Goal: Task Accomplishment & Management: Complete application form

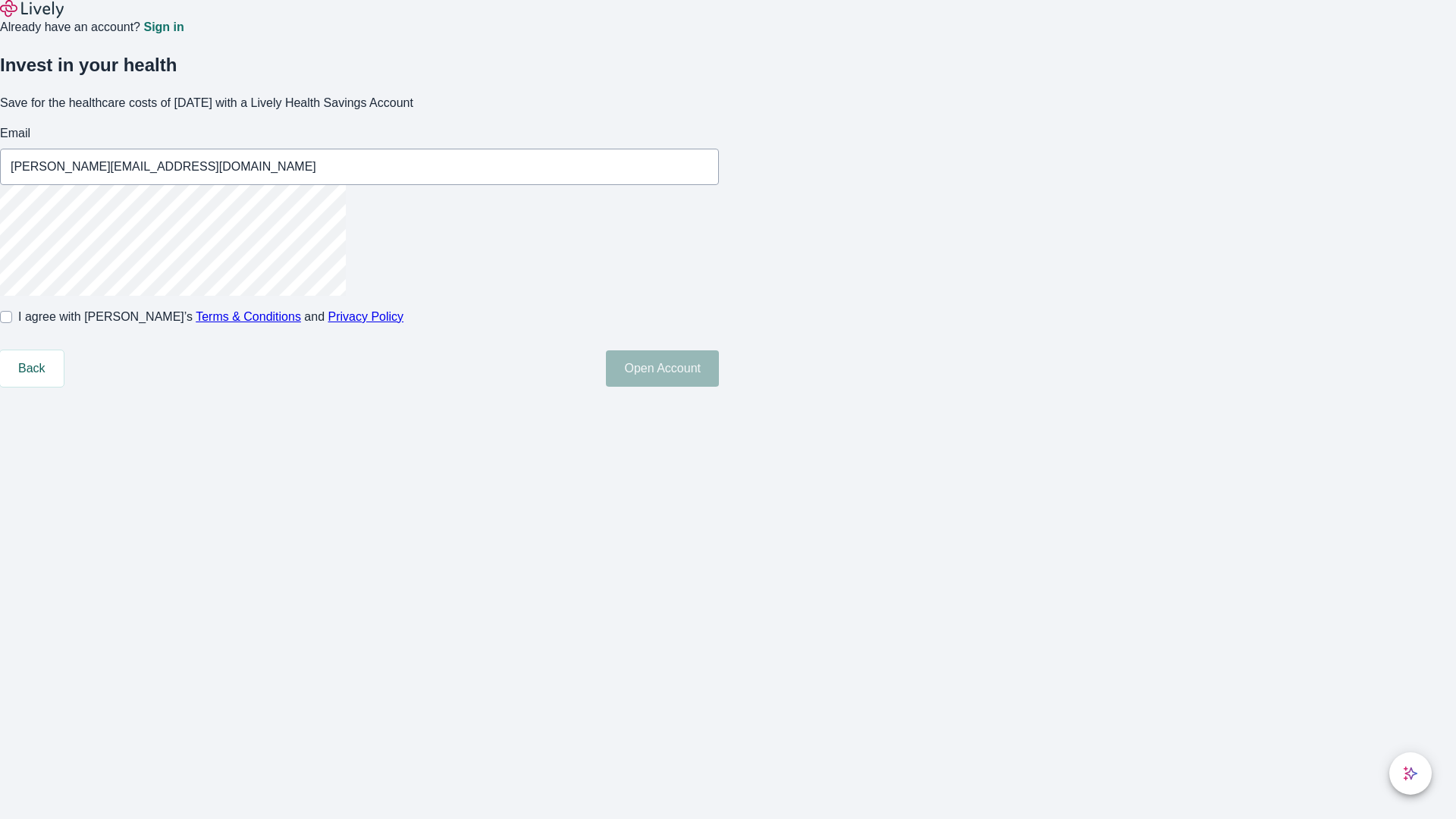
click at [12, 323] on input "I agree with Lively’s Terms & Conditions and Privacy Policy" at bounding box center [5, 317] width 12 height 12
checkbox input "true"
click at [719, 387] on button "Open Account" at bounding box center [662, 368] width 113 height 36
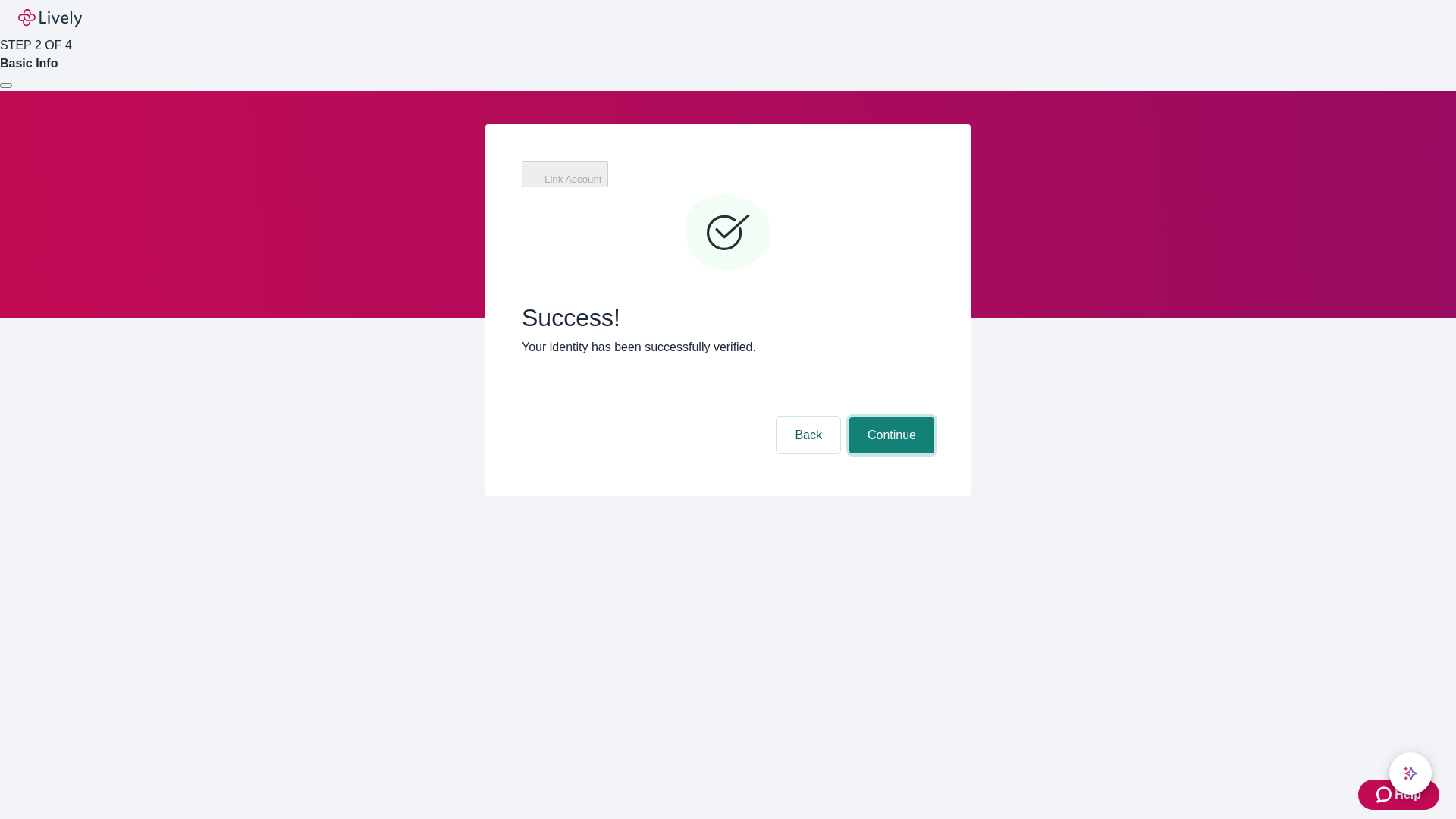
click at [889, 417] on button "Continue" at bounding box center [892, 435] width 85 height 36
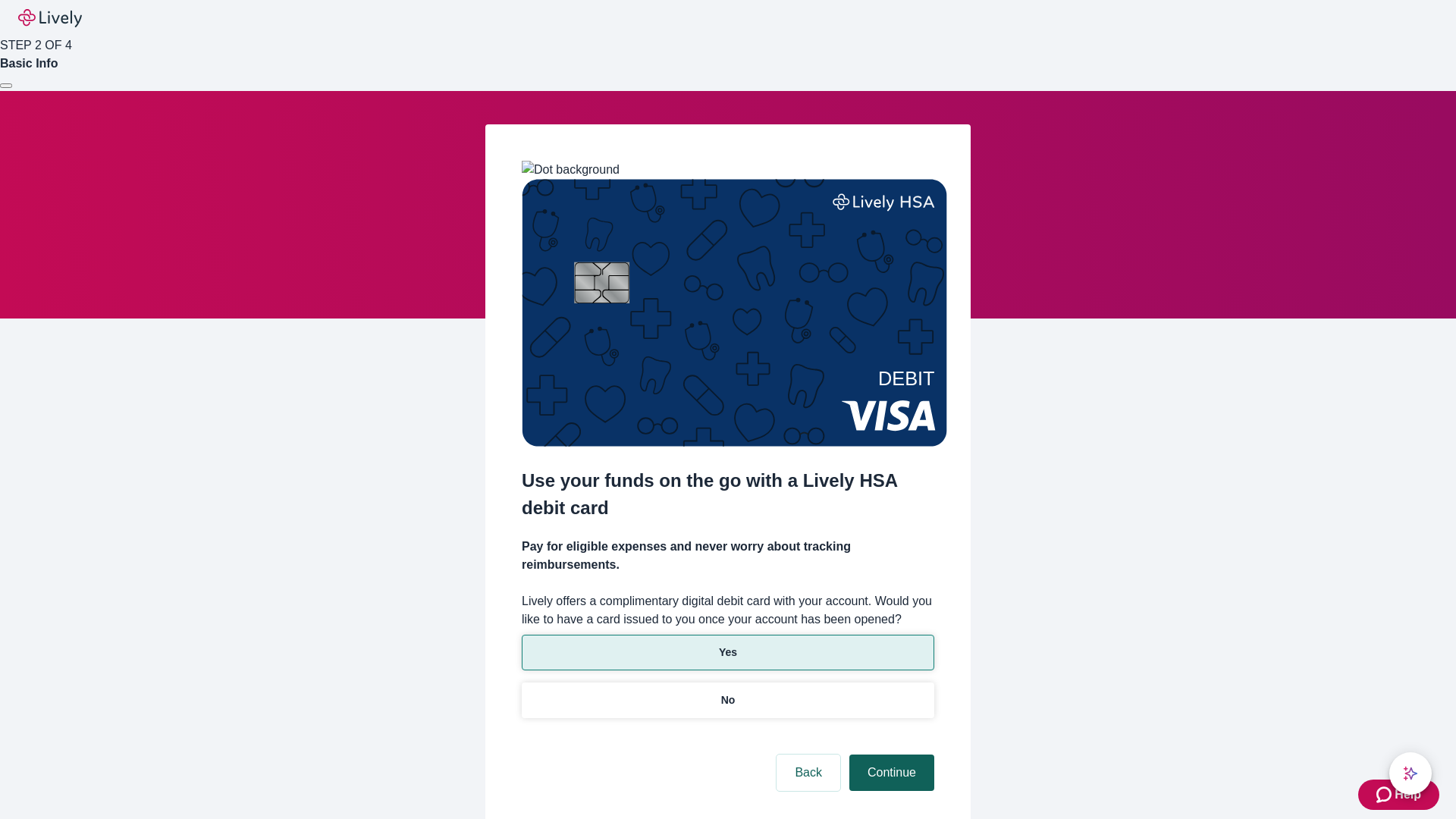
click at [727, 645] on p "Yes" at bounding box center [728, 653] width 18 height 16
click at [889, 754] on button "Continue" at bounding box center [892, 772] width 85 height 36
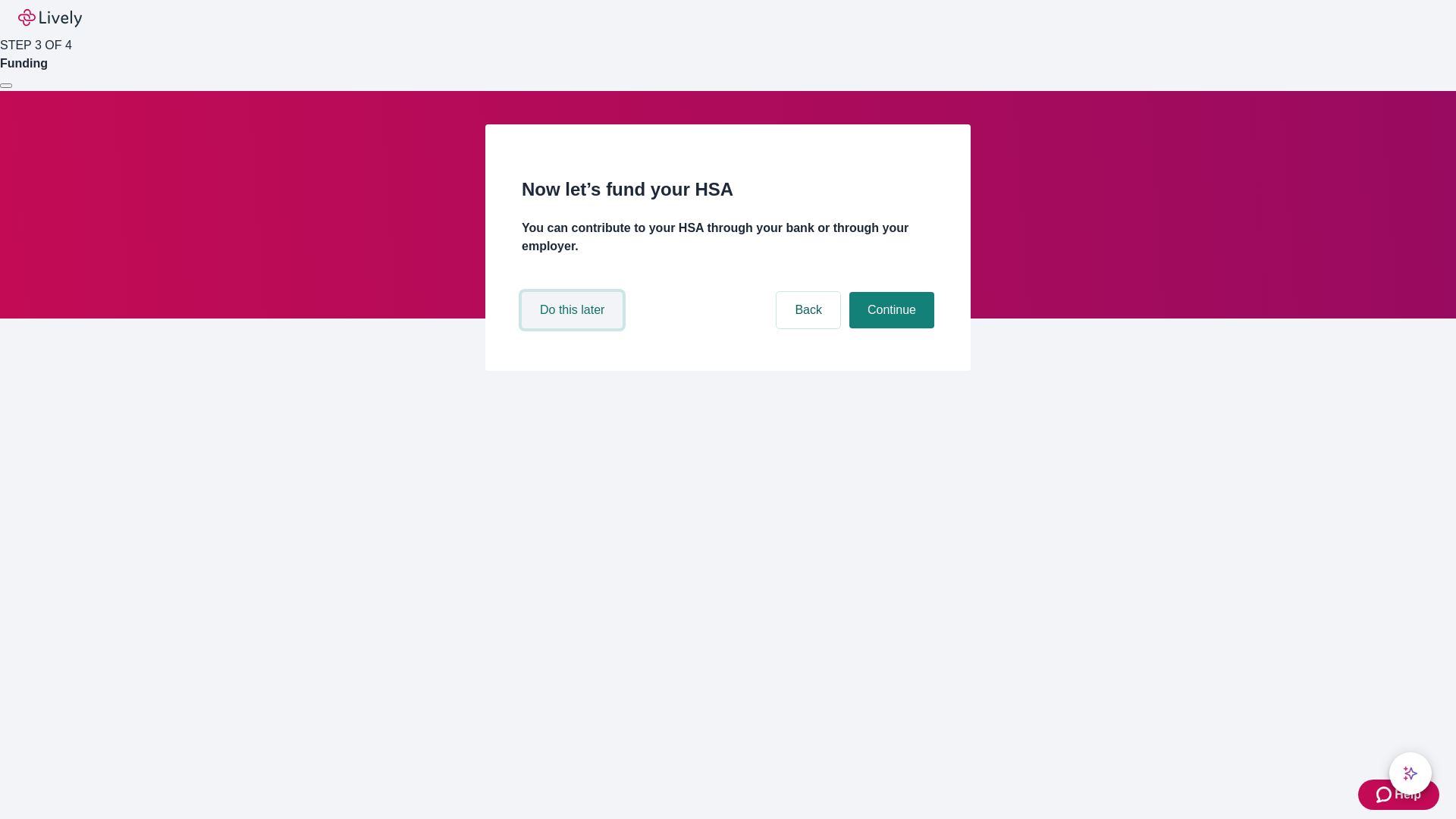
click at [574, 328] on button "Do this later" at bounding box center [572, 310] width 101 height 36
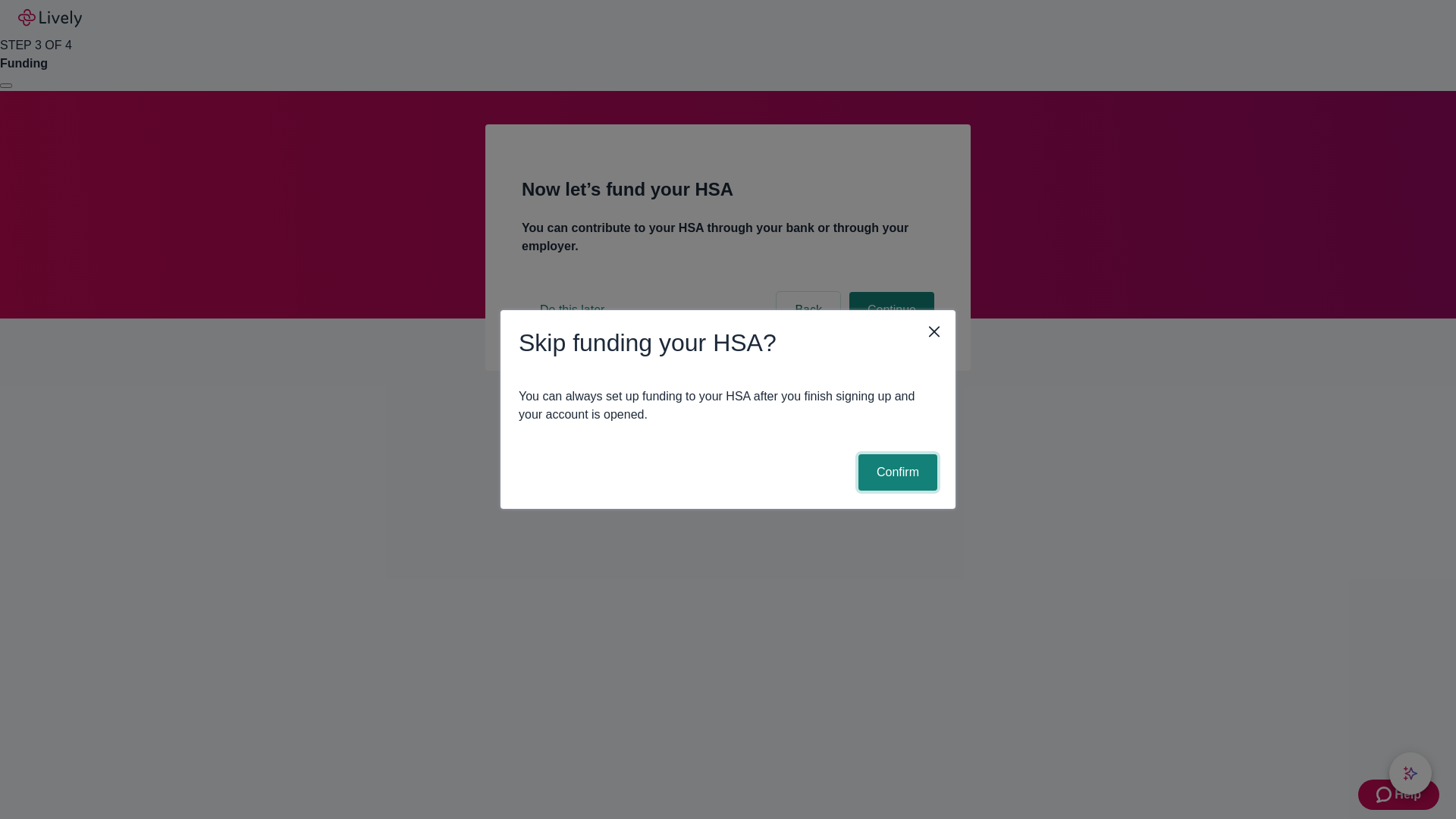
click at [896, 473] on button "Confirm" at bounding box center [898, 473] width 78 height 36
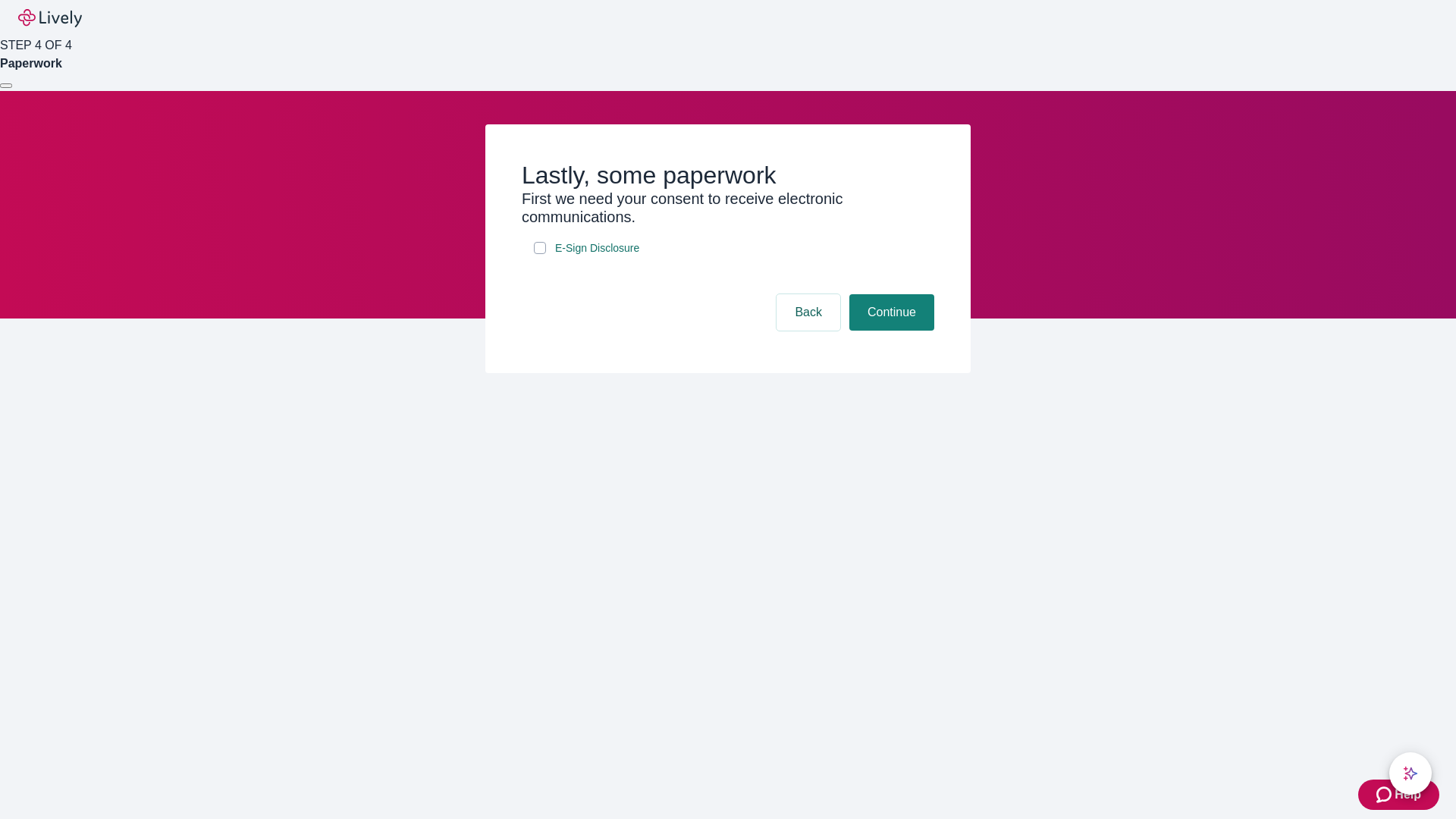
click at [540, 254] on input "E-Sign Disclosure" at bounding box center [539, 247] width 12 height 12
checkbox input "true"
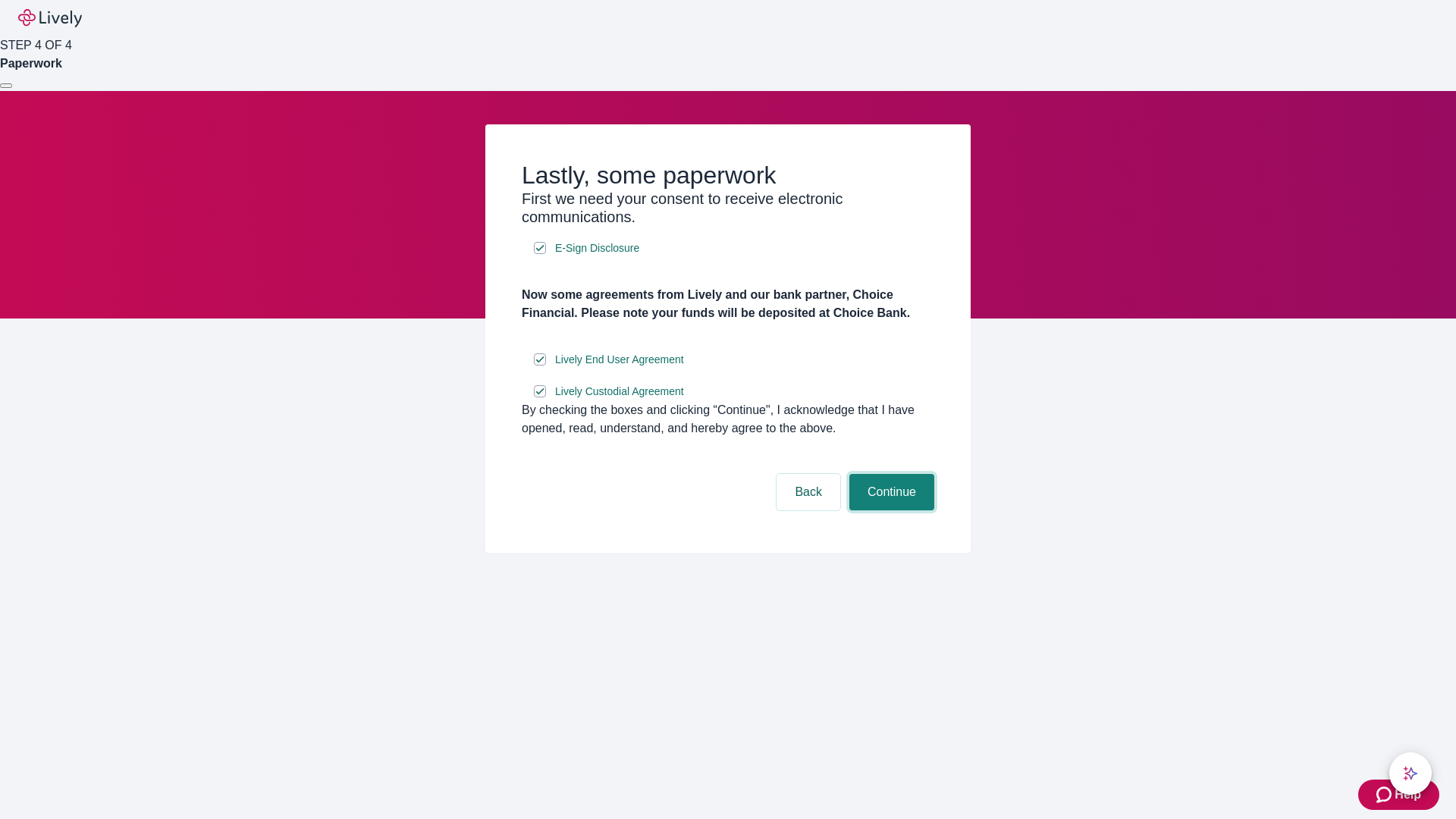
click at [889, 511] on button "Continue" at bounding box center [892, 492] width 85 height 36
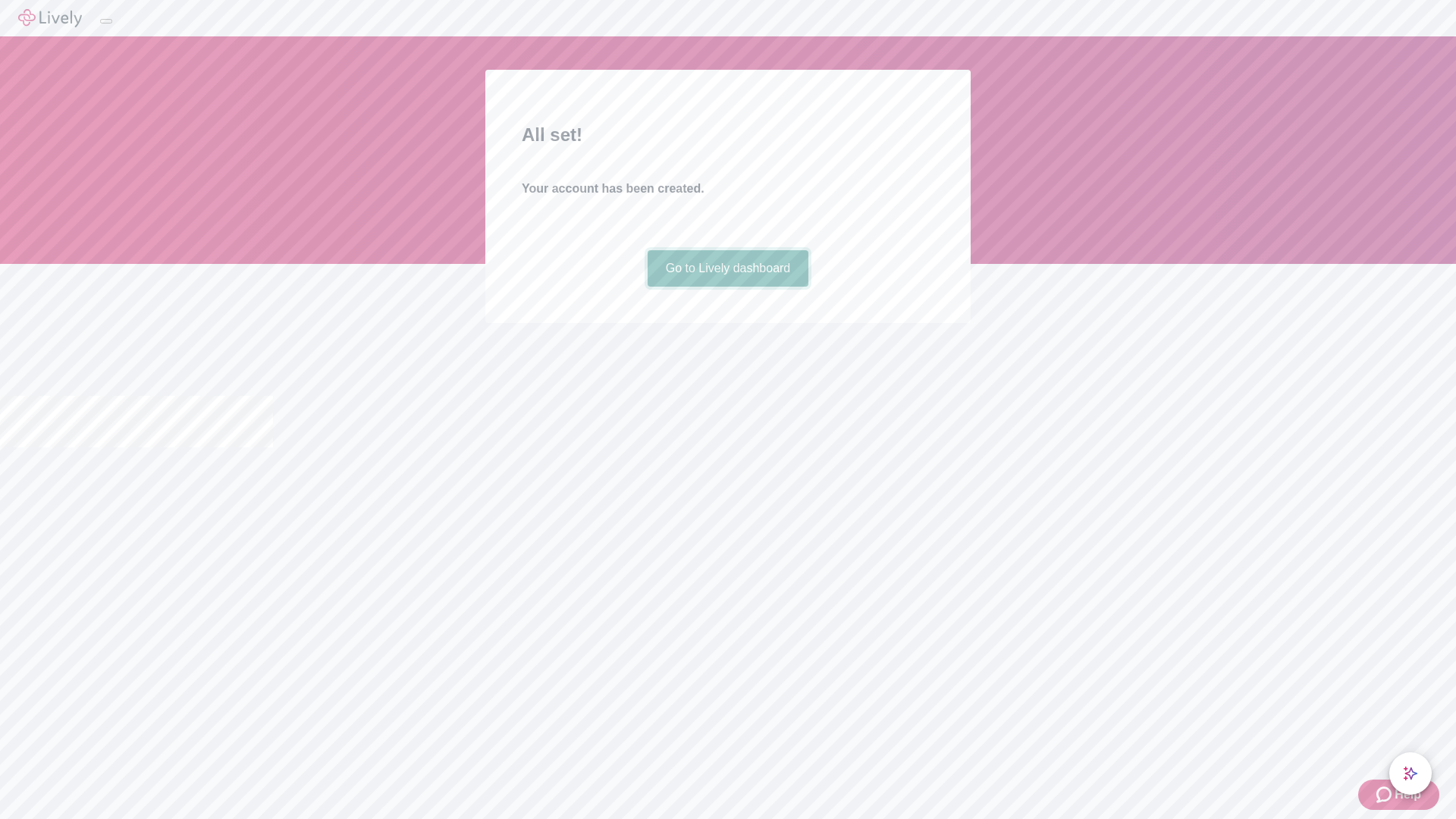
click at [727, 287] on link "Go to Lively dashboard" at bounding box center [728, 268] width 161 height 36
